Goal: Task Accomplishment & Management: Manage account settings

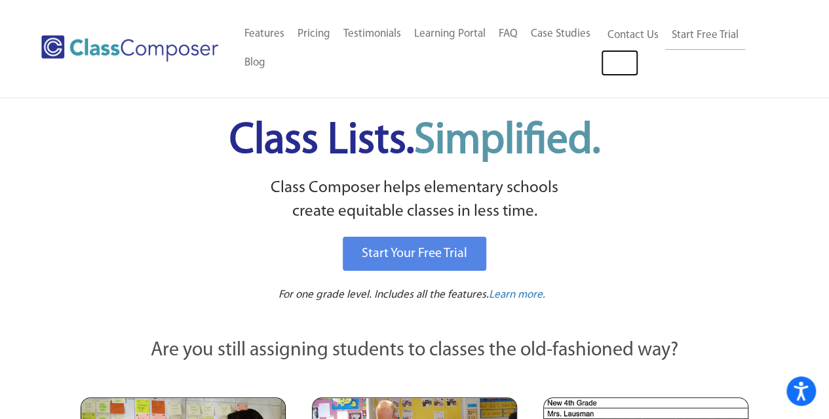
click at [623, 71] on link "Log In" at bounding box center [619, 63] width 37 height 26
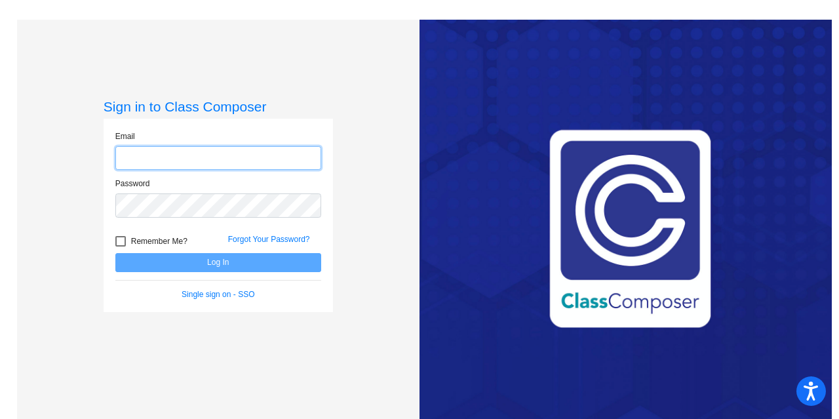
click at [274, 163] on input "email" at bounding box center [218, 158] width 206 height 24
type input "kratliff@ncmcs.org"
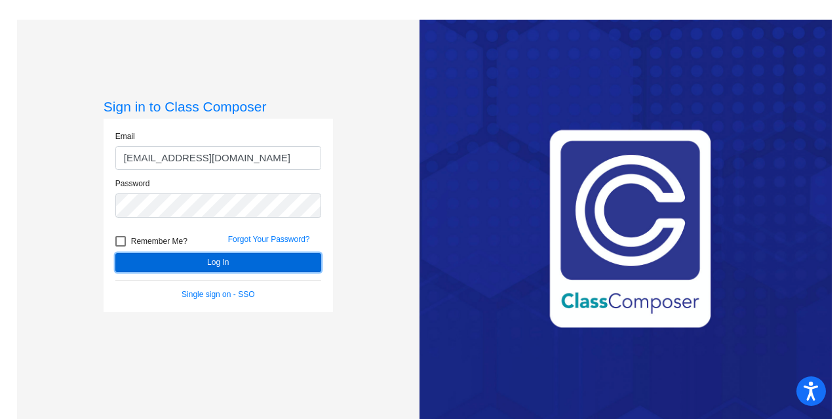
click at [256, 264] on button "Log In" at bounding box center [218, 262] width 206 height 19
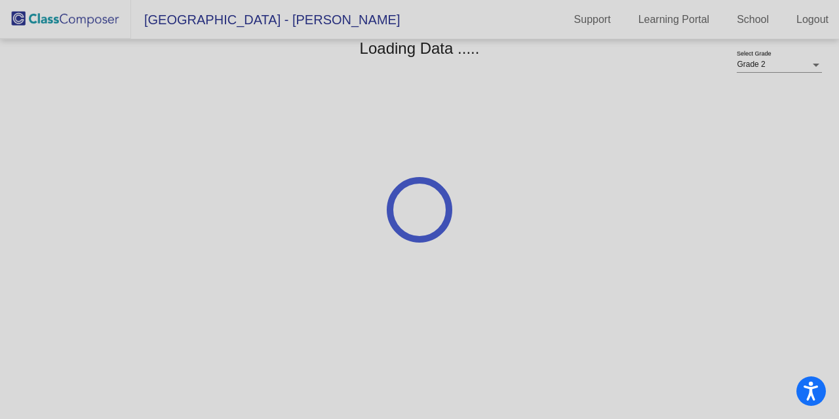
click at [804, 62] on div at bounding box center [419, 209] width 839 height 419
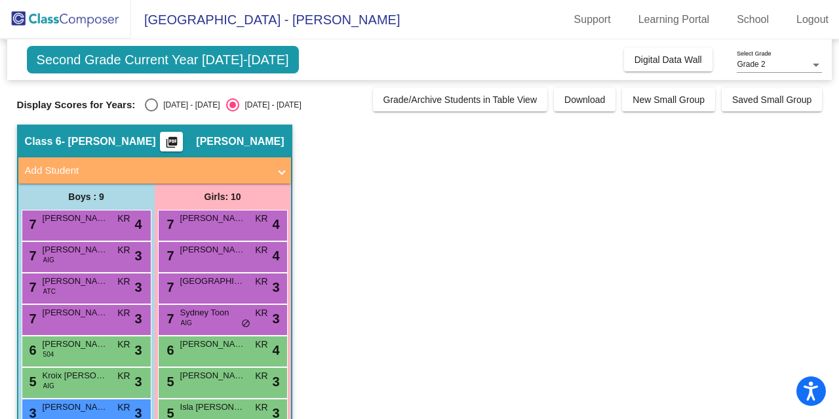
click at [804, 62] on div "Grade 2" at bounding box center [773, 64] width 73 height 9
